Goal: Information Seeking & Learning: Understand process/instructions

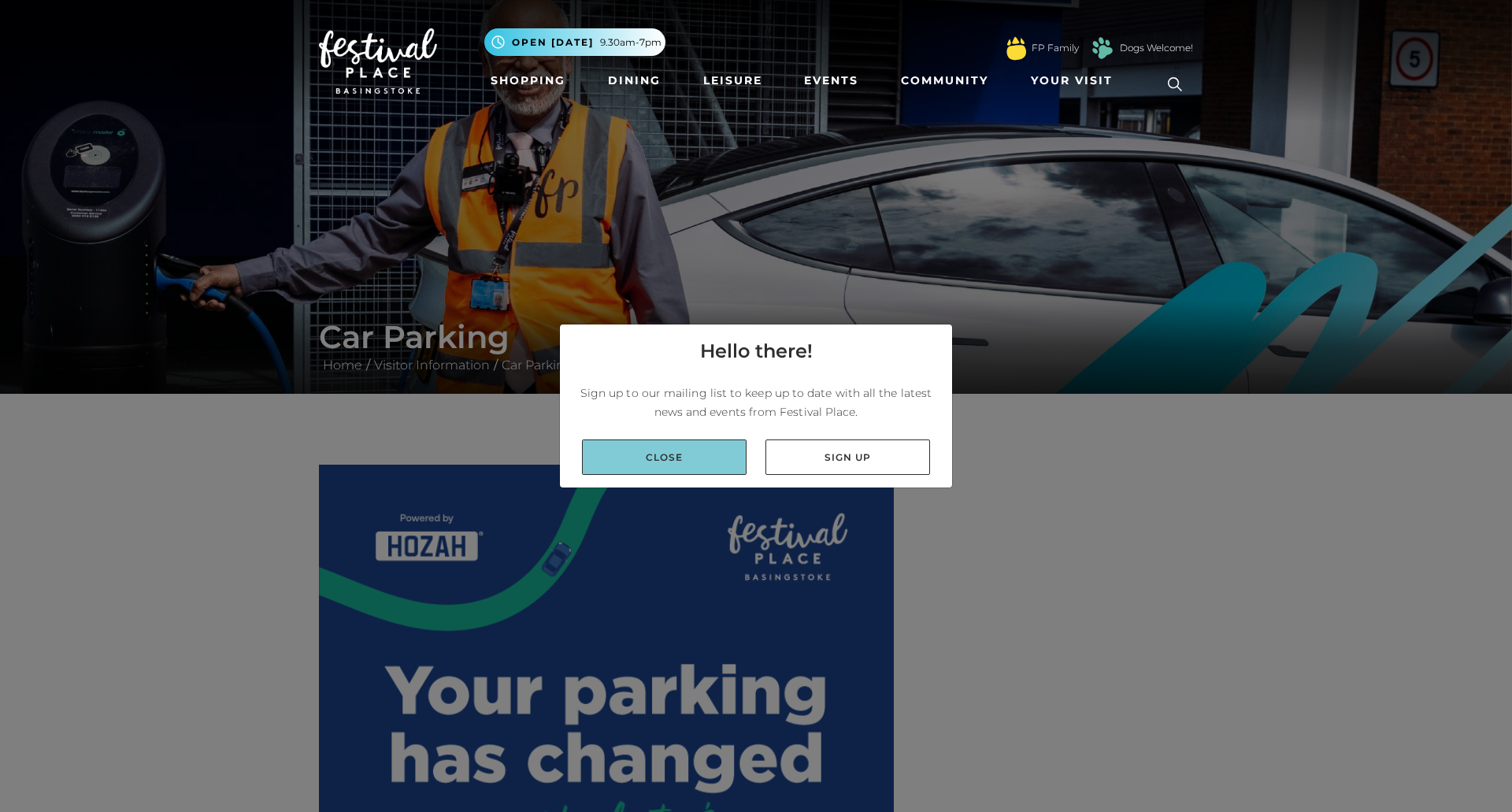
click at [699, 451] on link "Close" at bounding box center [665, 457] width 165 height 35
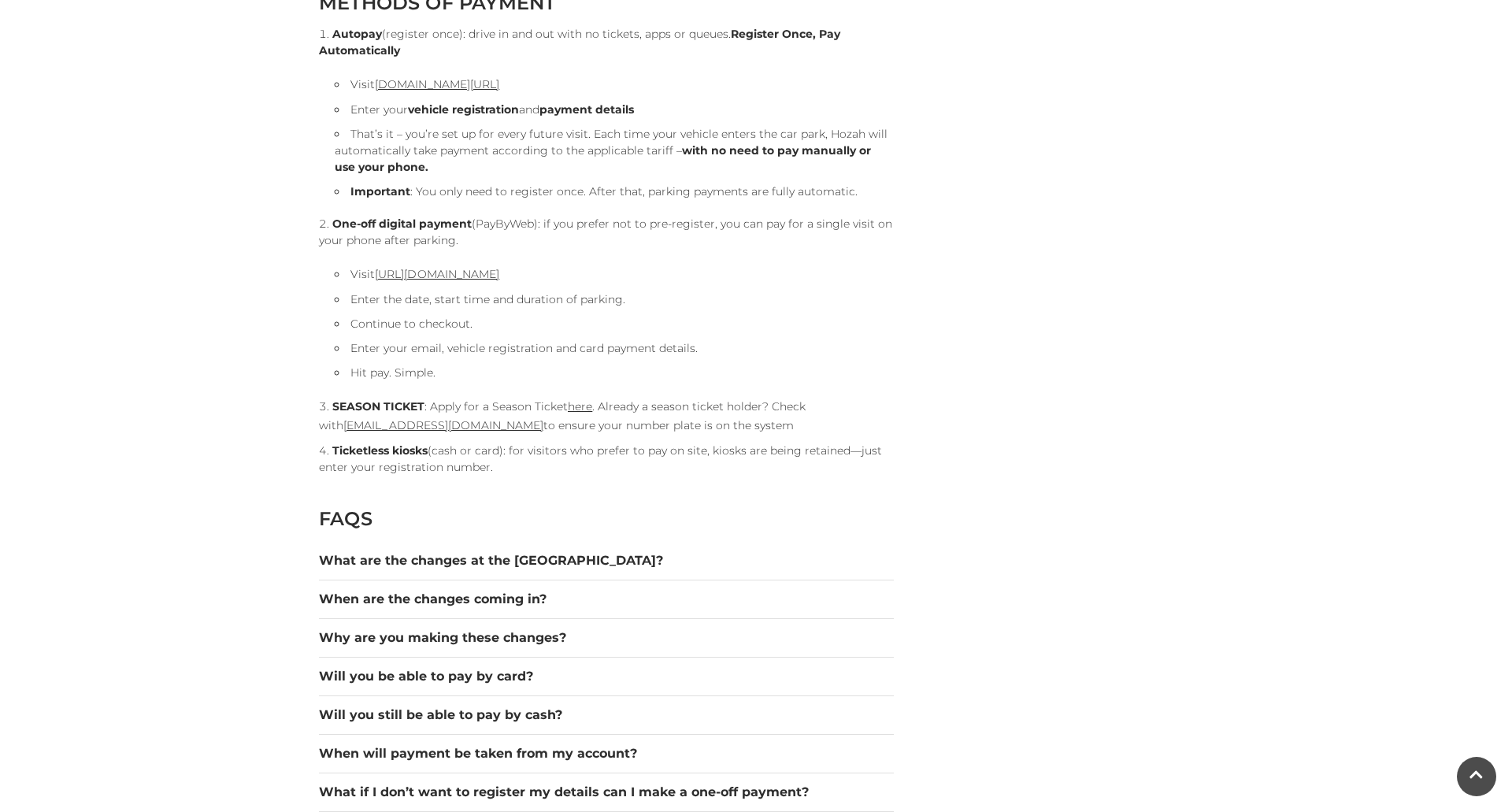
scroll to position [1725, 0]
click at [438, 563] on button "What are the changes at the [GEOGRAPHIC_DATA]?" at bounding box center [607, 559] width 575 height 19
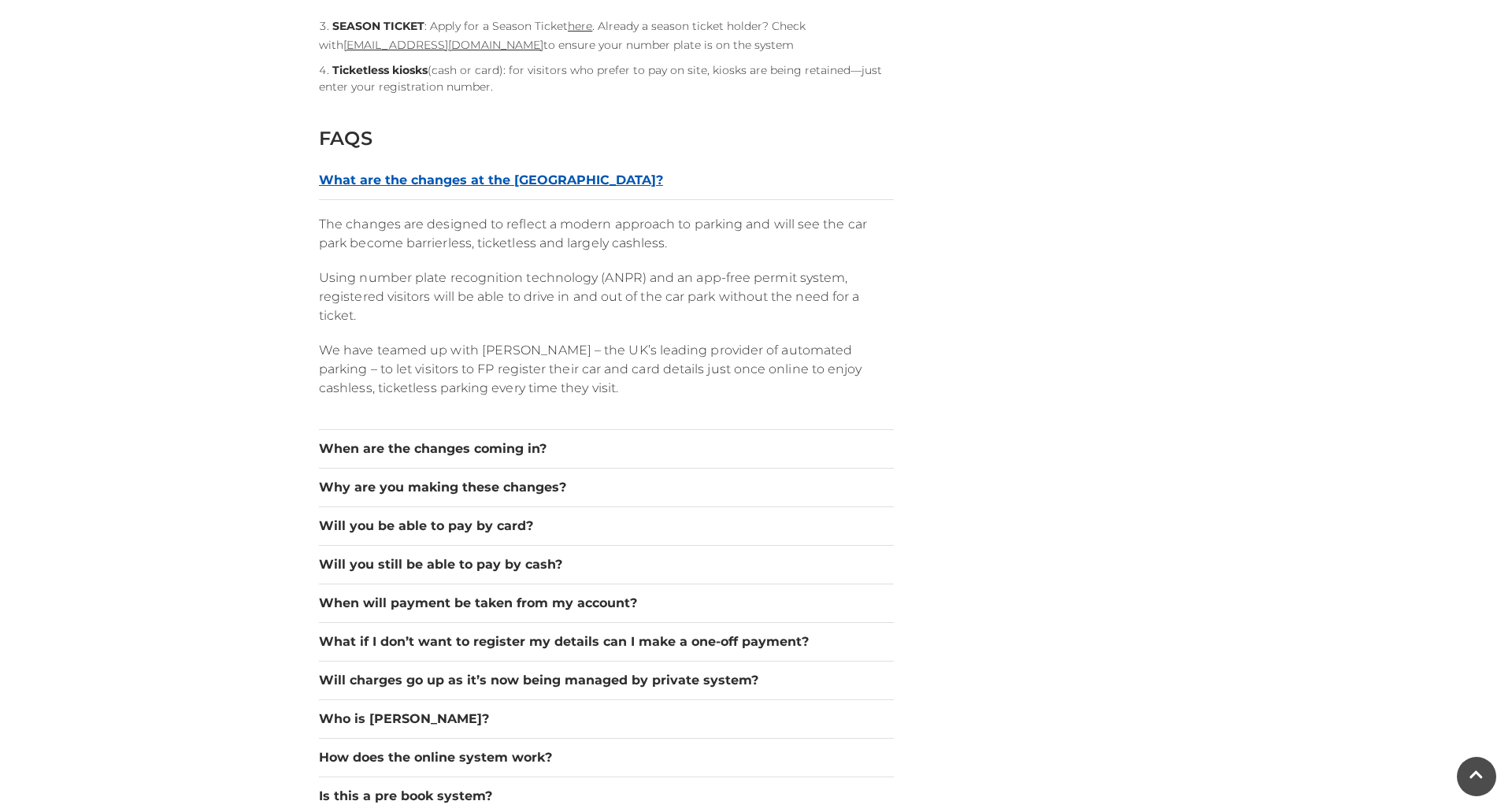
scroll to position [2107, 0]
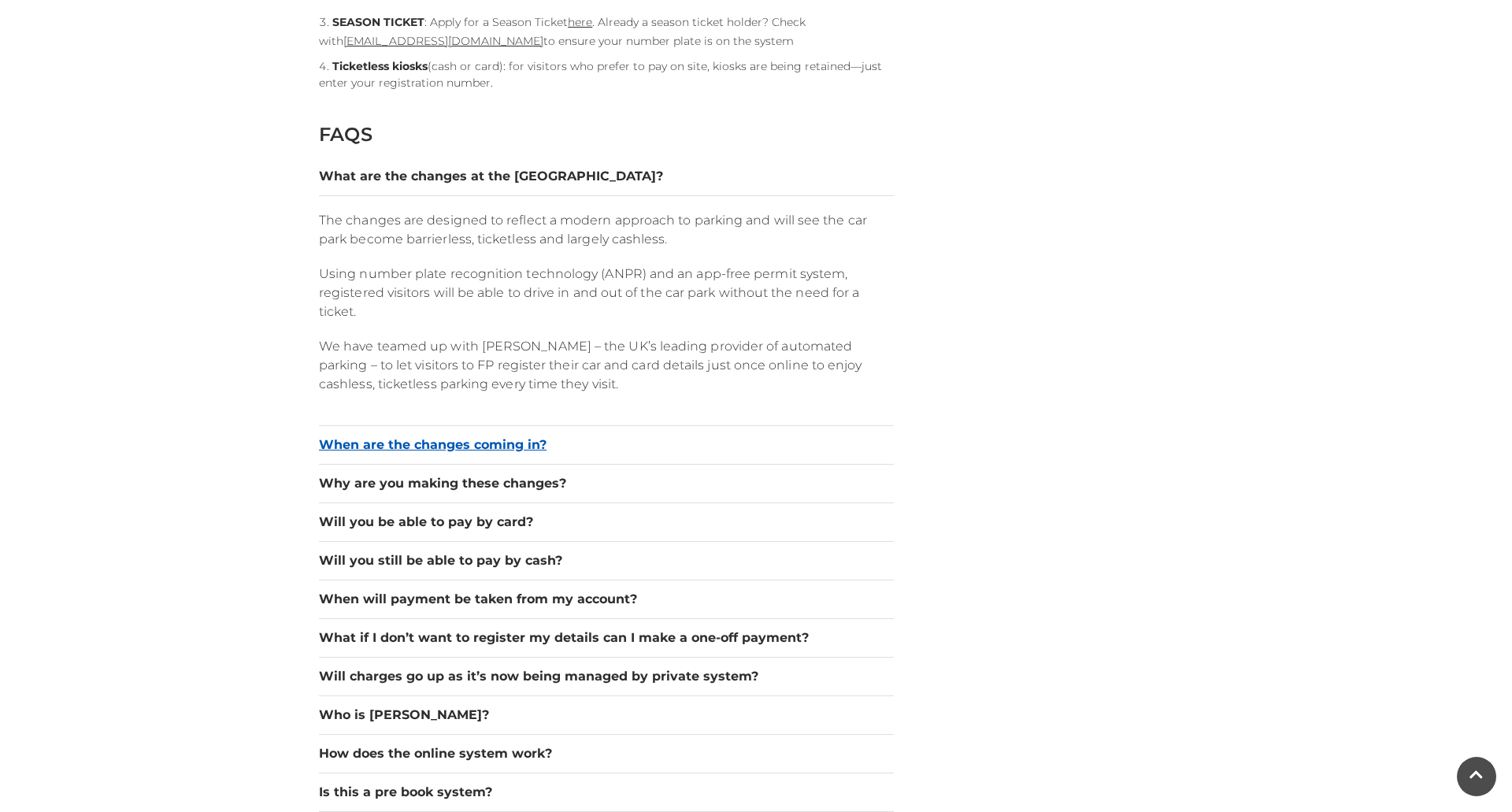
click at [457, 447] on button "When are the changes coming in?" at bounding box center [607, 445] width 575 height 19
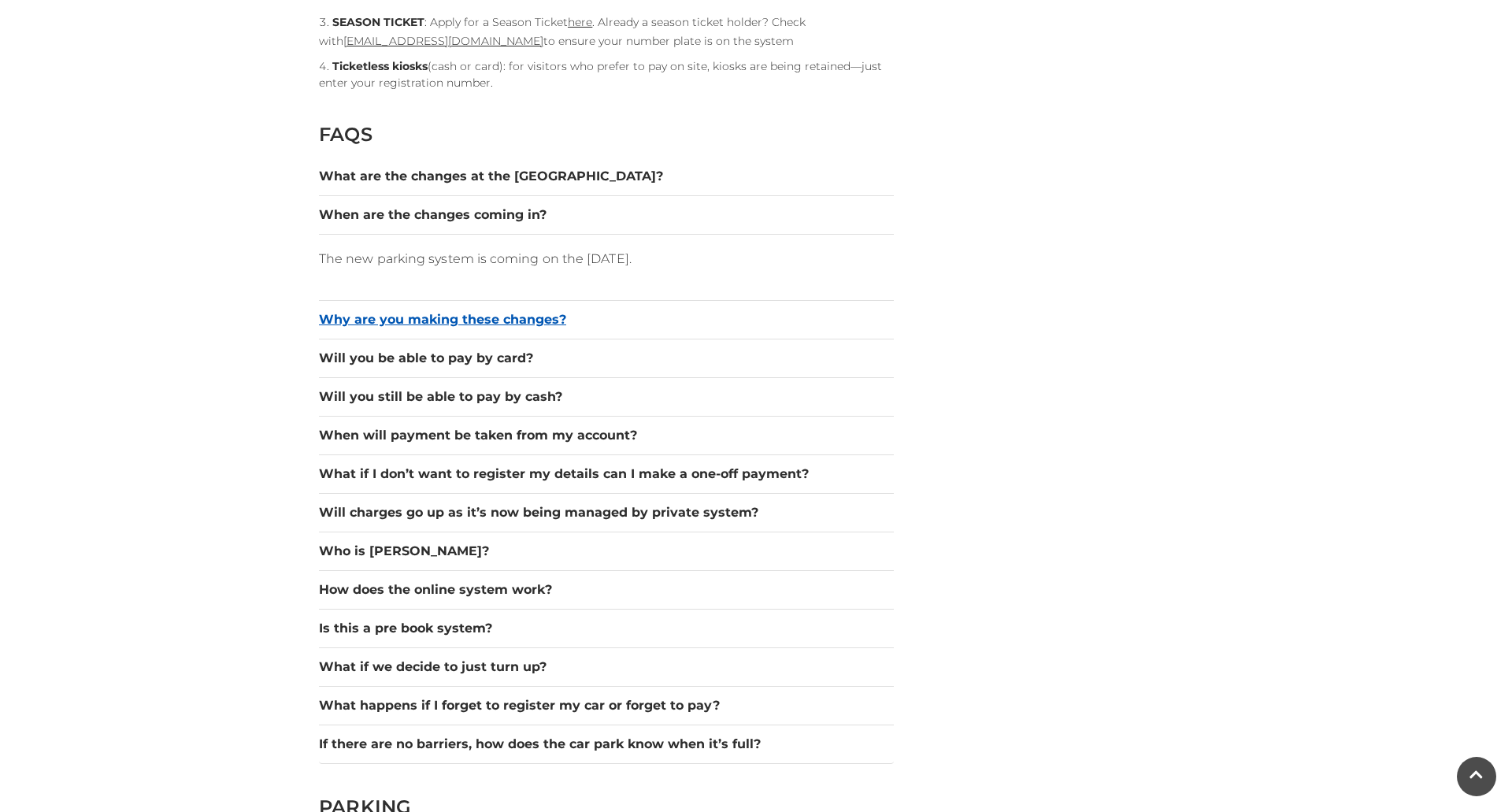
click at [518, 317] on button "Why are you making these changes?" at bounding box center [607, 319] width 575 height 19
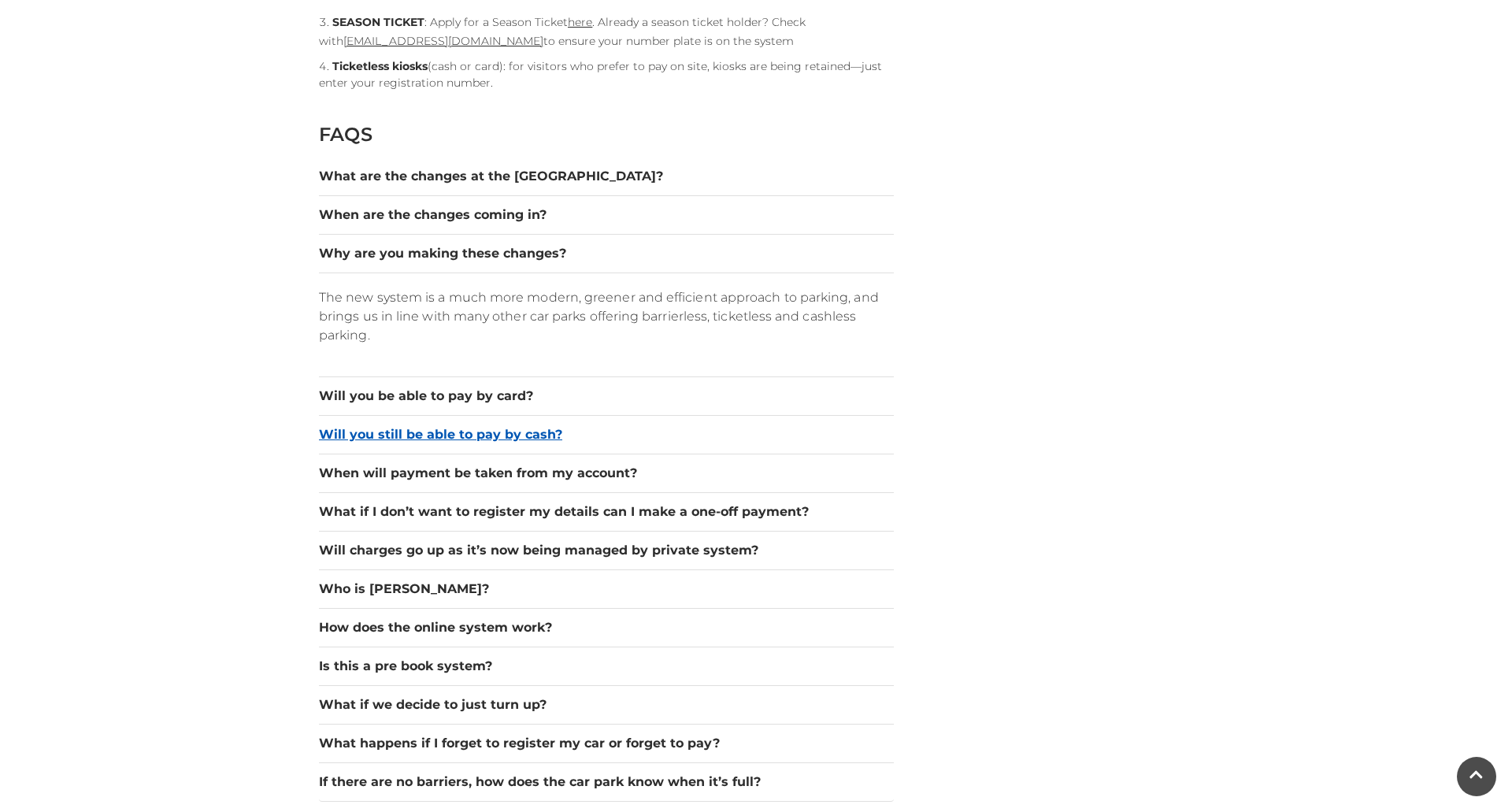
click at [449, 432] on button "Will you still be able to pay by cash?" at bounding box center [607, 435] width 575 height 19
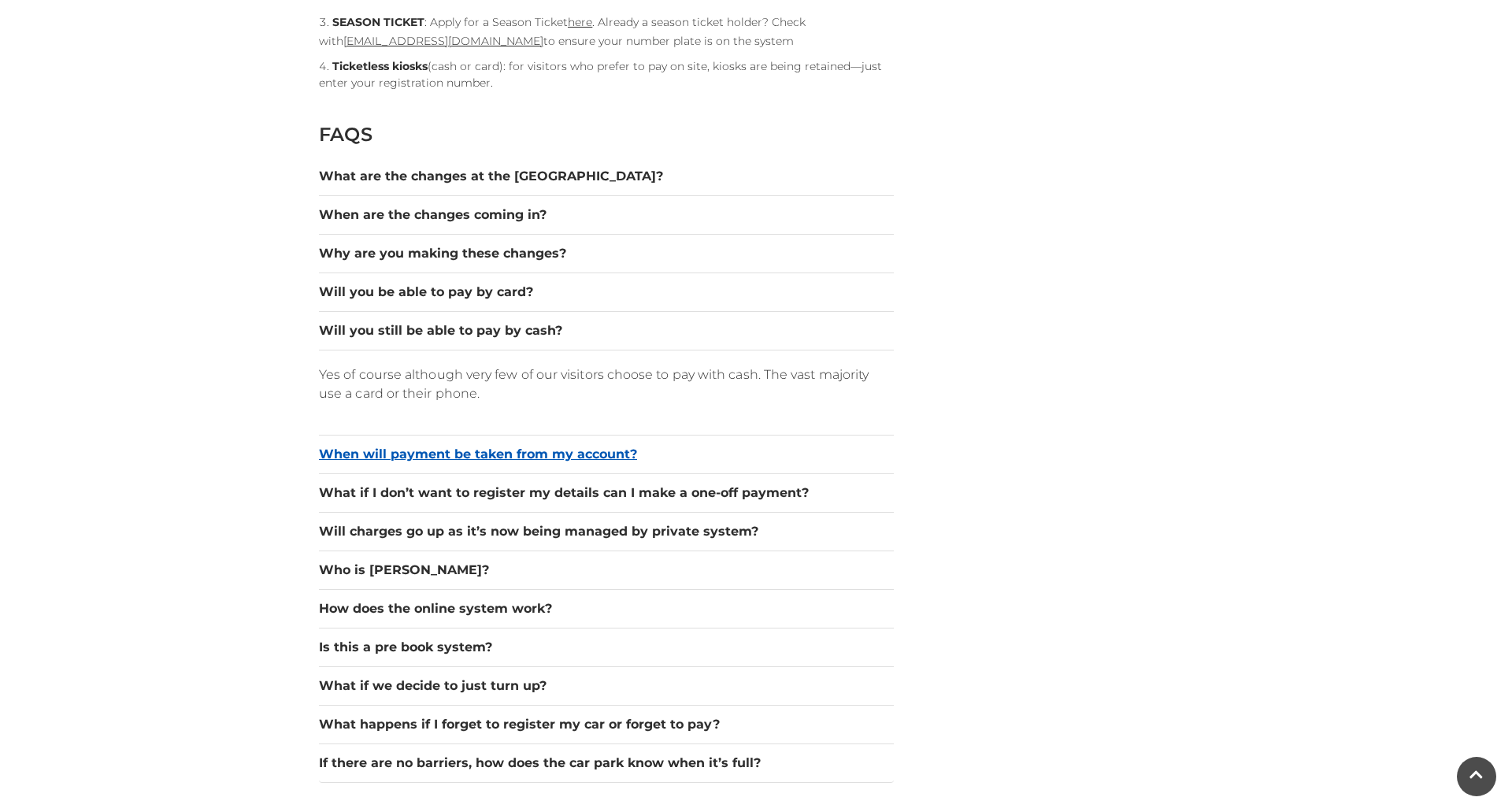
click at [456, 457] on button "When will payment be taken from my account?" at bounding box center [607, 454] width 575 height 19
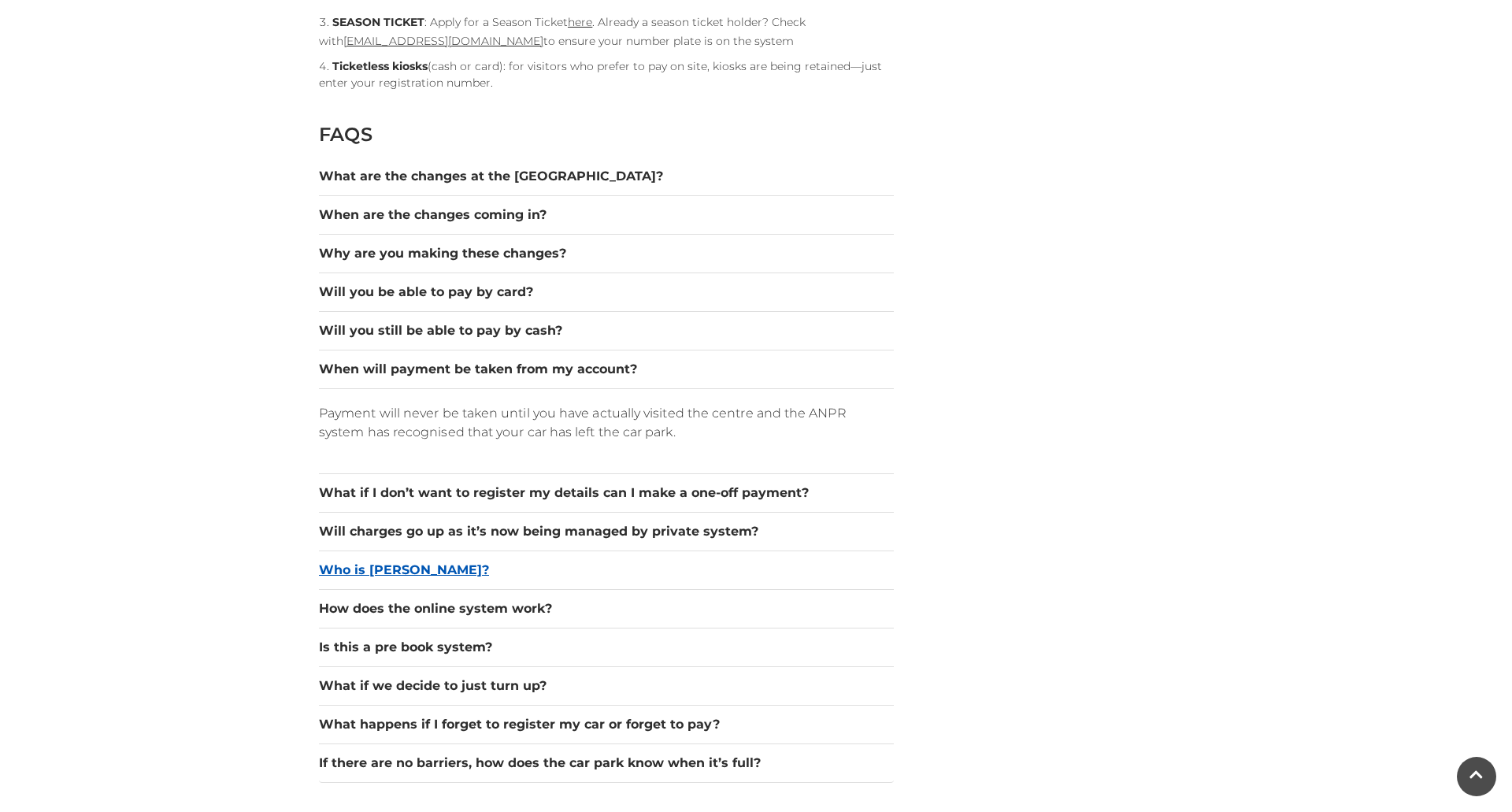
click at [363, 564] on button "Who is [PERSON_NAME]?" at bounding box center [607, 570] width 575 height 19
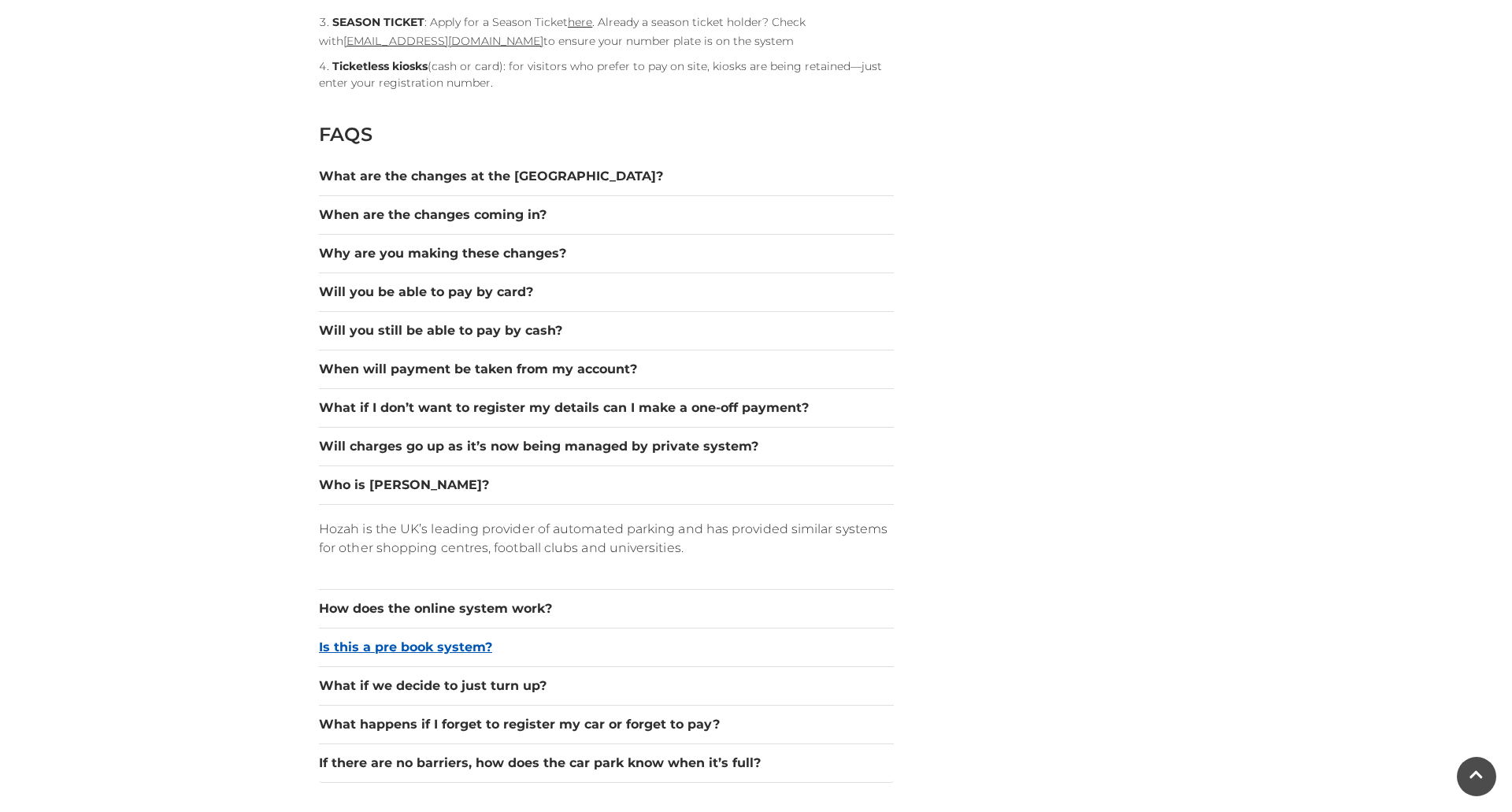
click at [418, 642] on button "Is this a pre book system?" at bounding box center [607, 647] width 575 height 19
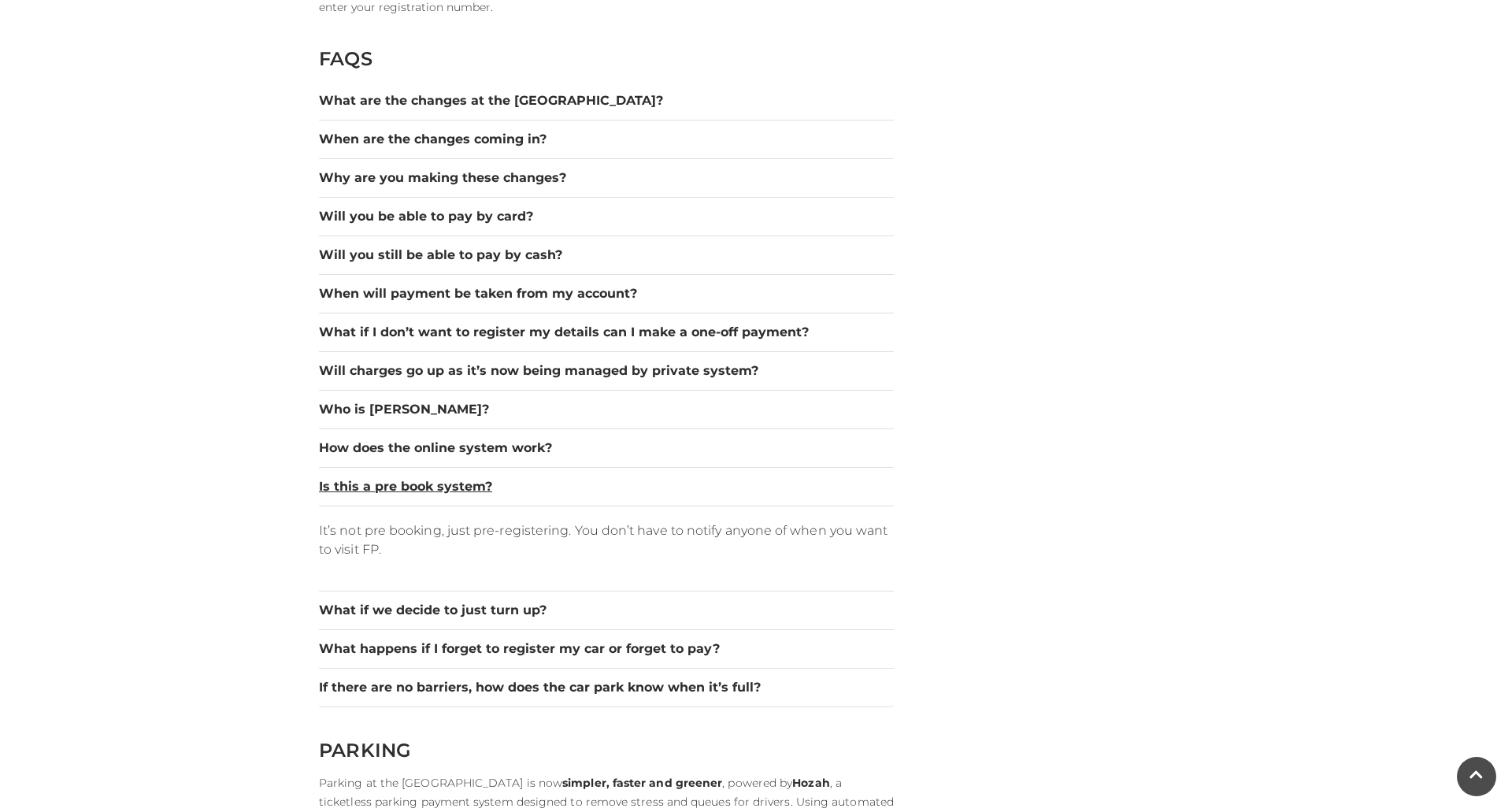
scroll to position [2184, 0]
click at [543, 650] on button "What happens if I forget to register my car or forget to pay?" at bounding box center [607, 648] width 575 height 19
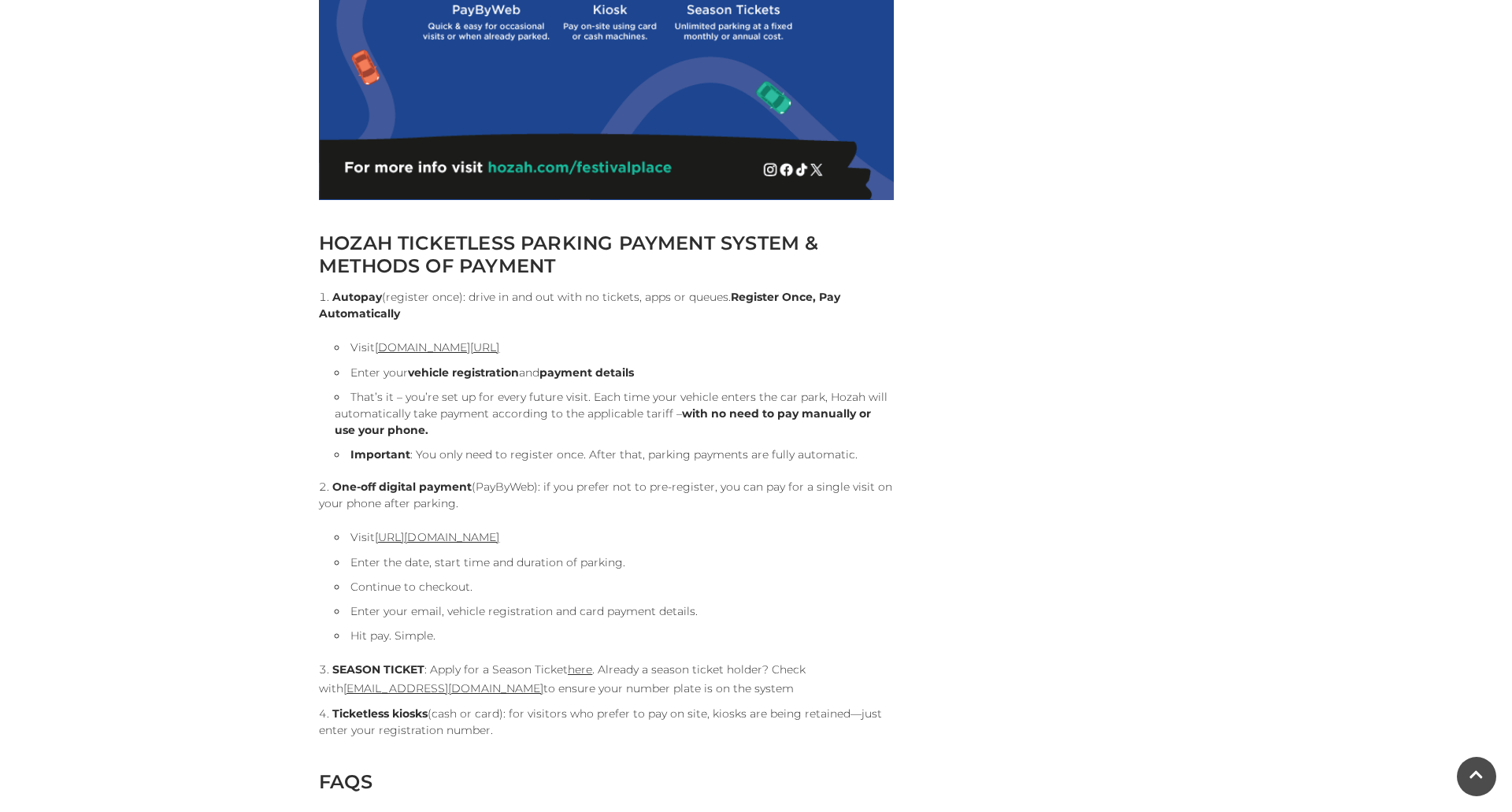
scroll to position [1462, 0]
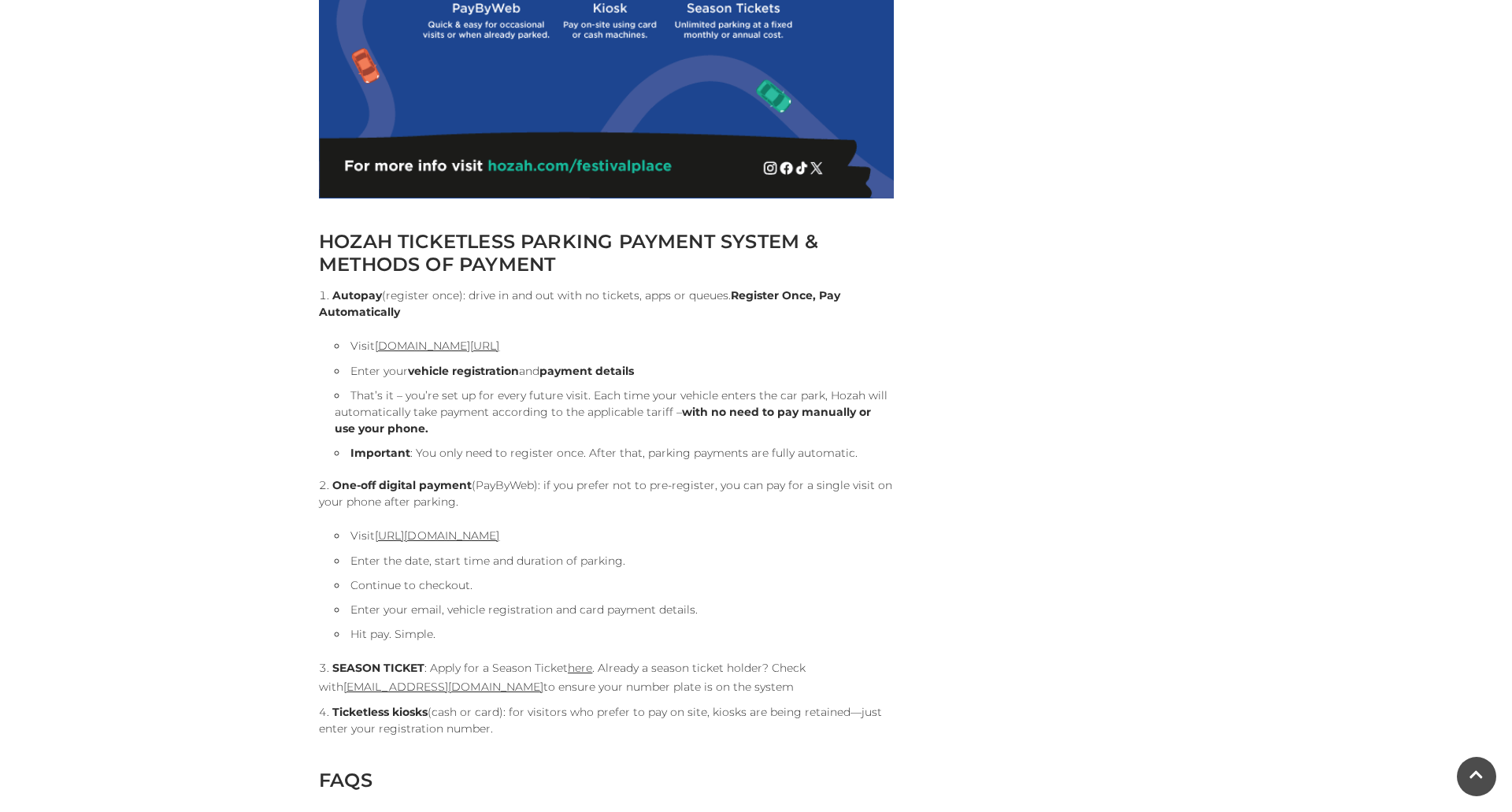
drag, startPoint x: 504, startPoint y: 162, endPoint x: 777, endPoint y: 177, distance: 273.4
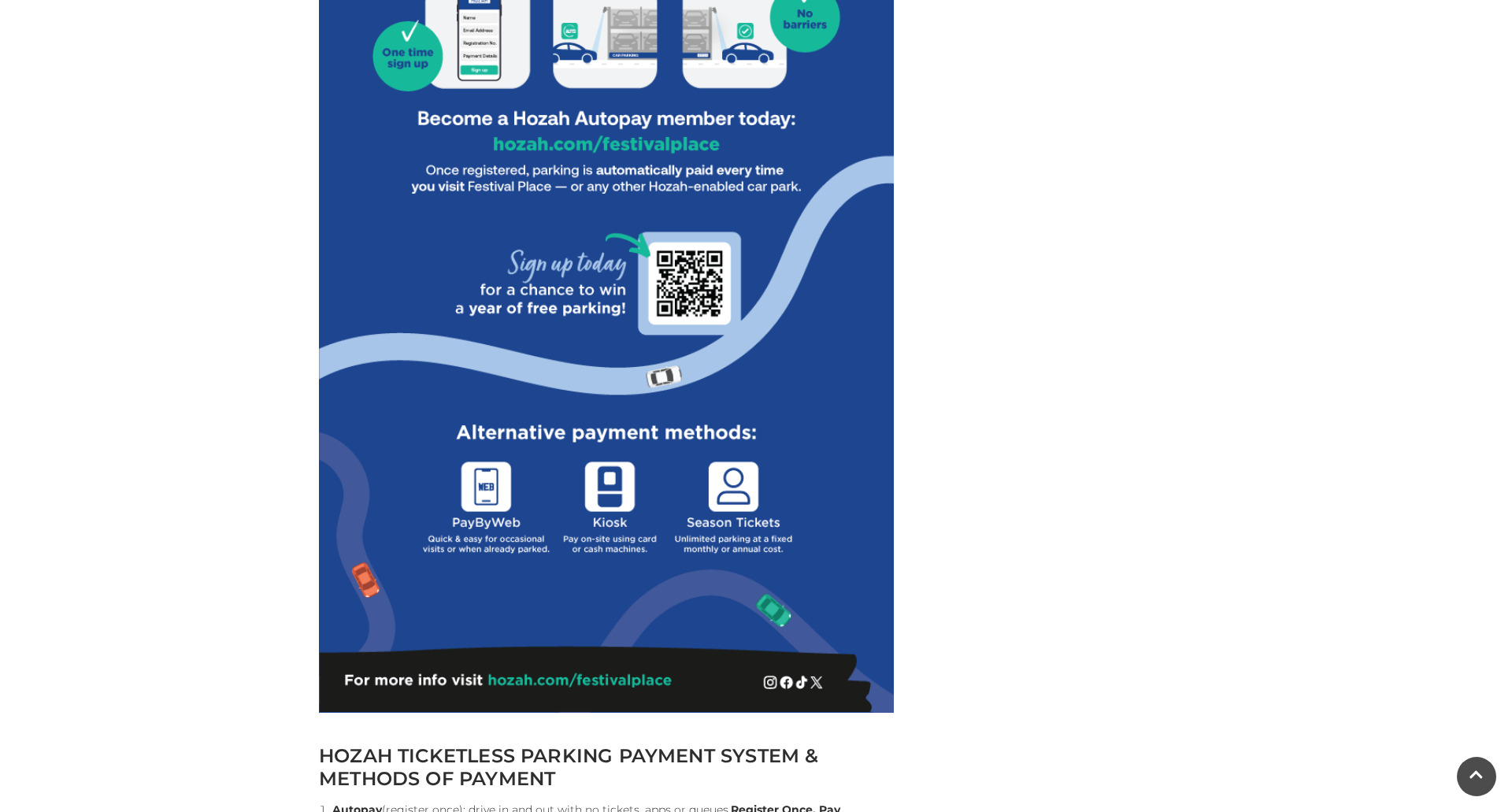
scroll to position [944, 0]
